Goal: Information Seeking & Learning: Learn about a topic

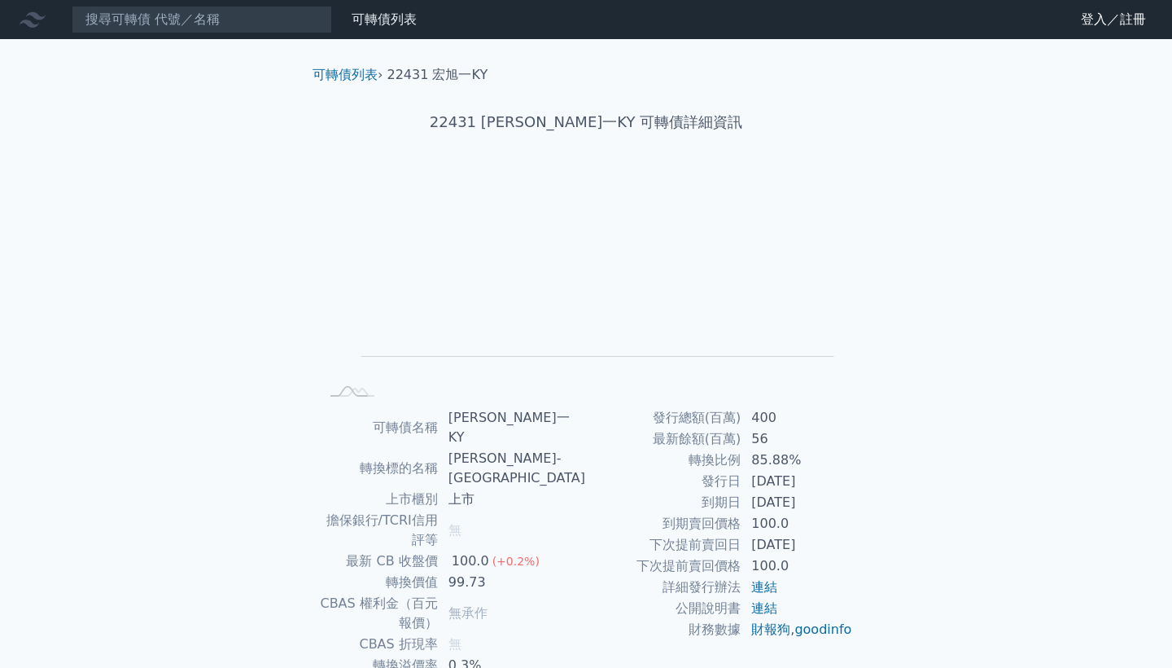
click at [43, 17] on icon at bounding box center [33, 19] width 26 height 15
click at [28, 17] on icon at bounding box center [33, 20] width 26 height 26
click at [362, 78] on link "可轉債列表" at bounding box center [345, 74] width 65 height 15
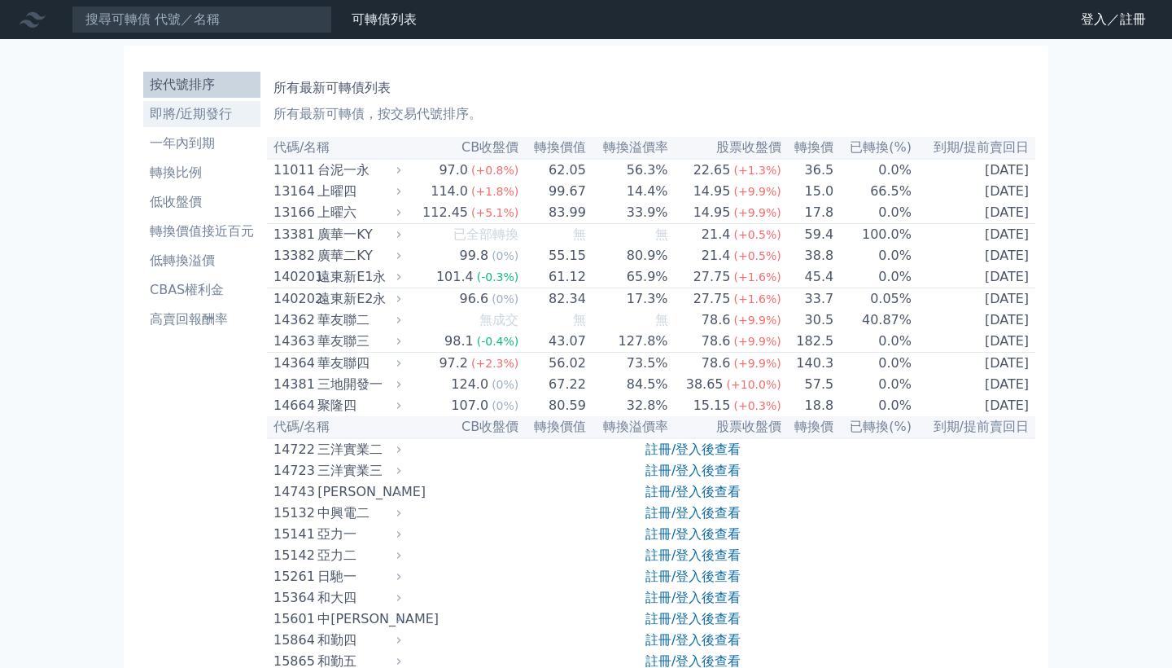
click at [228, 120] on li "即將/近期發行" at bounding box center [201, 114] width 117 height 20
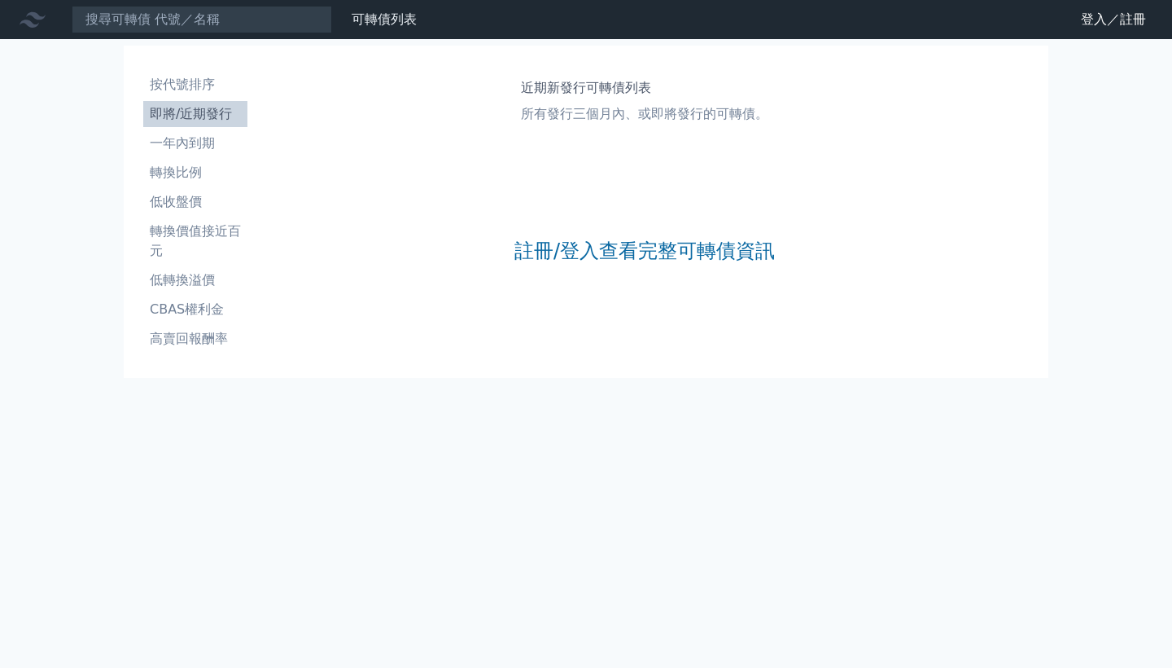
click at [541, 274] on div "註冊/登入查看完整可轉債資訊" at bounding box center [645, 250] width 261 height 215
click at [564, 263] on link "註冊/登入查看完整可轉債資訊" at bounding box center [645, 251] width 261 height 26
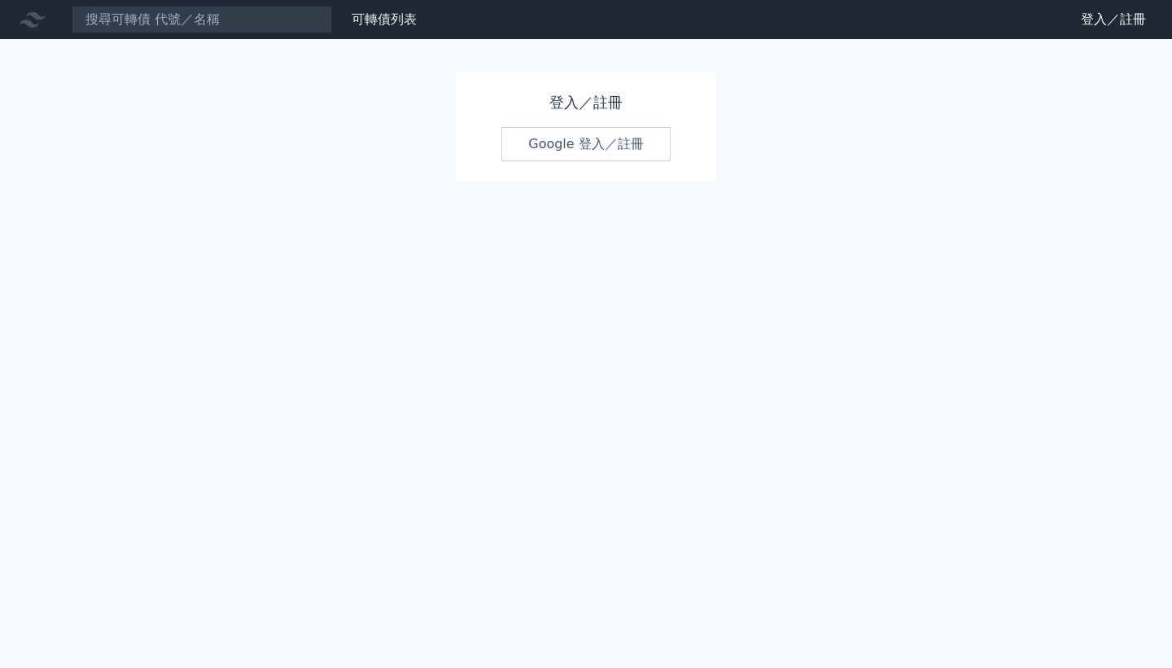
click at [579, 142] on link "Google 登入／註冊" at bounding box center [586, 144] width 169 height 34
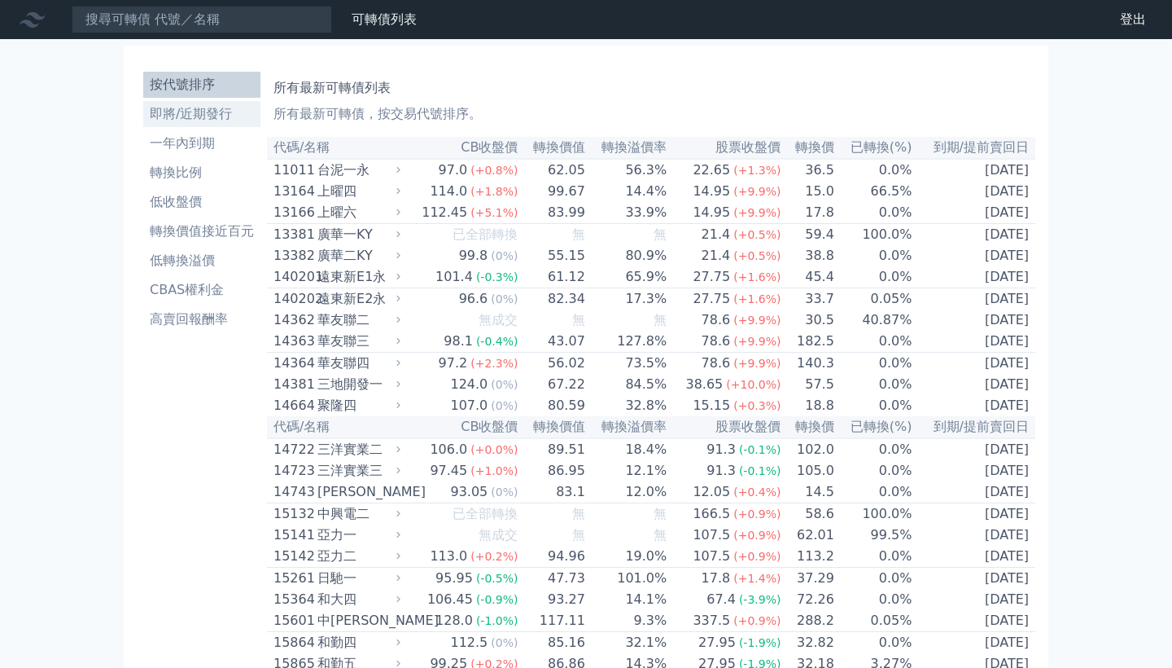
click at [208, 119] on li "即將/近期發行" at bounding box center [201, 114] width 117 height 20
click at [206, 121] on li "即將/近期發行" at bounding box center [201, 114] width 117 height 20
